Goal: Navigation & Orientation: Understand site structure

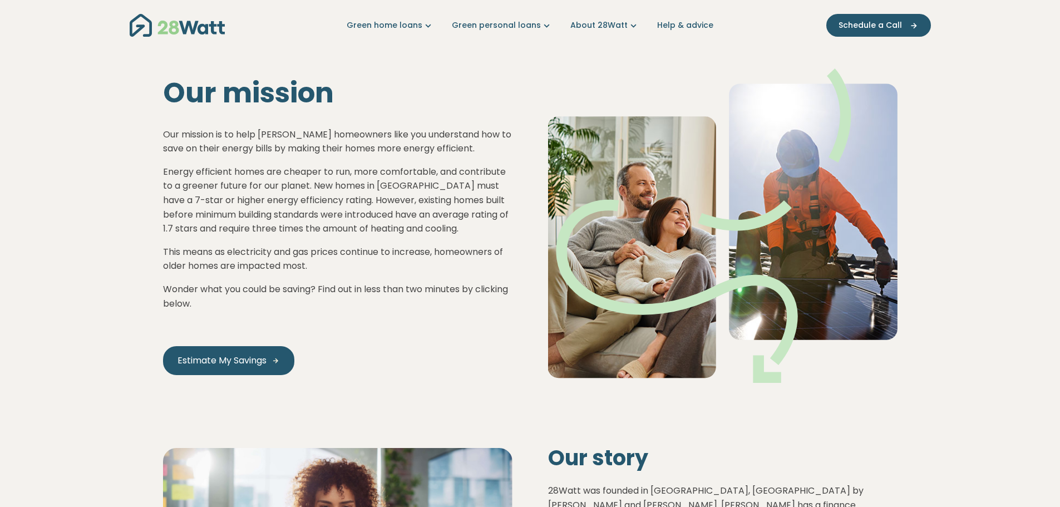
click at [184, 27] on img "Main navigation" at bounding box center [177, 25] width 95 height 23
click at [154, 29] on img "Main navigation" at bounding box center [177, 25] width 95 height 23
